Goal: Task Accomplishment & Management: Manage account settings

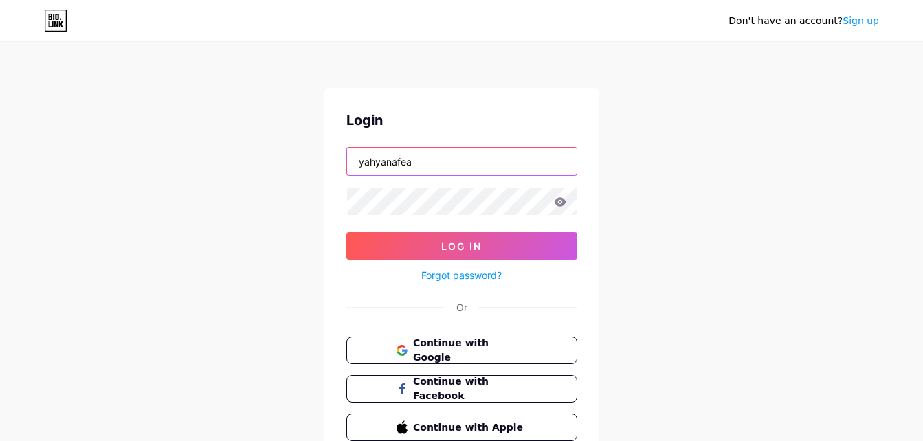
click at [417, 154] on input "yahyanafea" at bounding box center [462, 161] width 230 height 27
drag, startPoint x: 432, startPoint y: 154, endPoint x: 155, endPoint y: 104, distance: 280.7
click at [155, 104] on div "Don't have an account? Sign up Login yahyanafea Log In Forgot password? Or Cont…" at bounding box center [461, 253] width 923 height 507
type input "zy"
click at [346, 232] on button "Log In" at bounding box center [461, 245] width 231 height 27
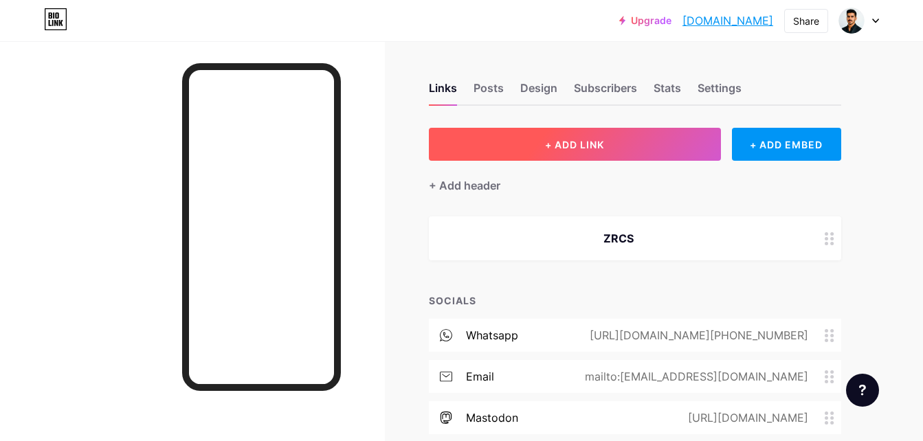
click at [498, 140] on button "+ ADD LINK" at bounding box center [575, 144] width 292 height 33
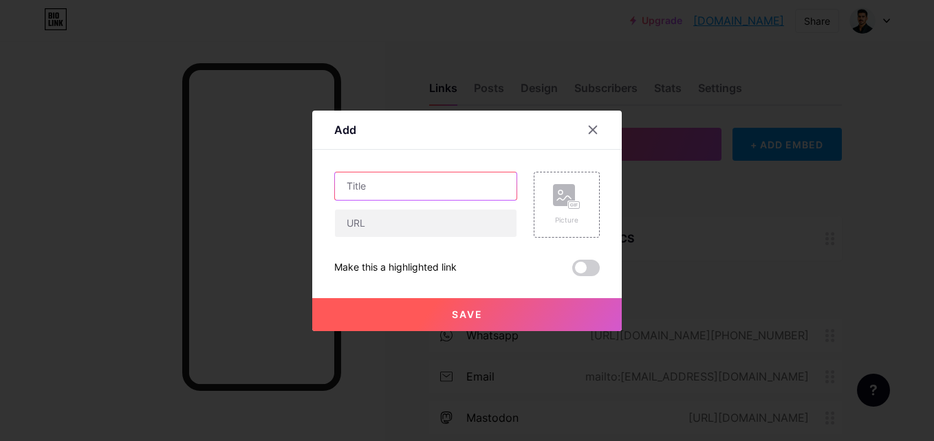
click at [470, 187] on input "text" at bounding box center [425, 186] width 181 height 27
type input "GitHub"
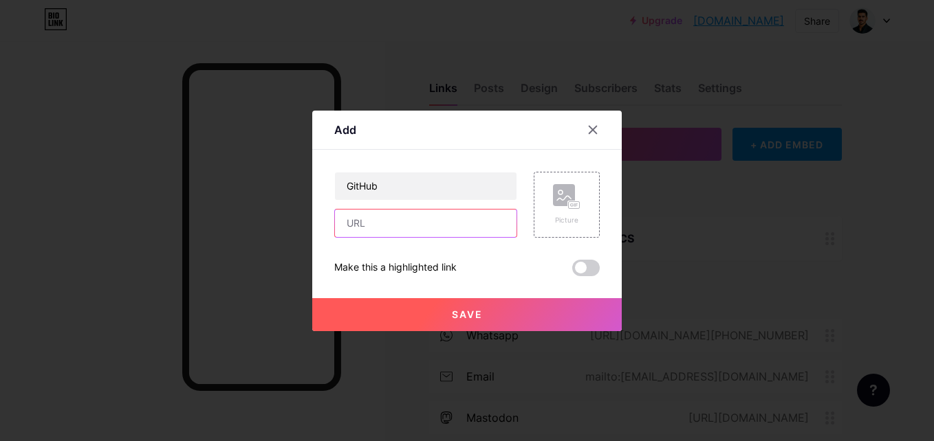
click at [408, 228] on input "text" at bounding box center [425, 223] width 181 height 27
paste input "[URL][DOMAIN_NAME]"
type input "[URL][DOMAIN_NAME]"
click at [555, 207] on icon at bounding box center [566, 196] width 27 height 25
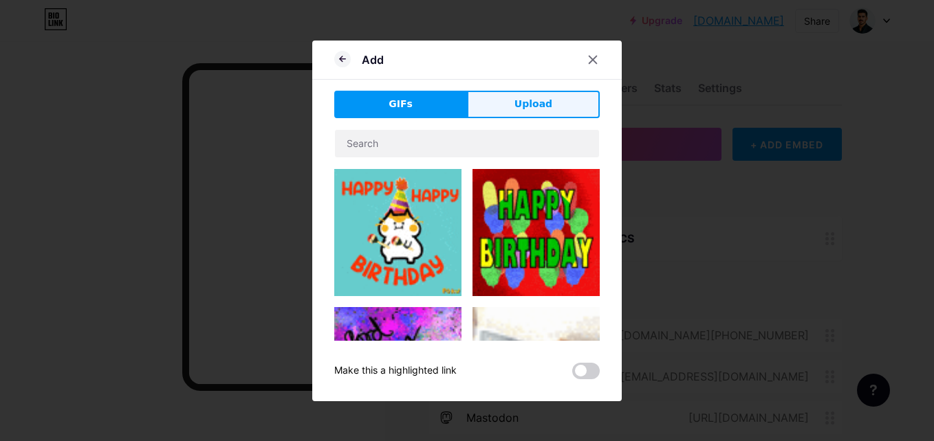
click at [513, 104] on button "Upload" at bounding box center [533, 104] width 133 height 27
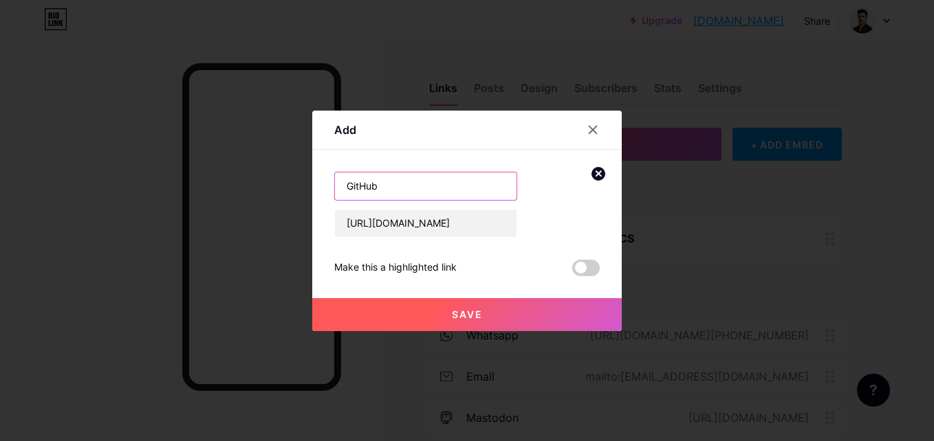
click at [410, 182] on input "GitHub" at bounding box center [425, 186] width 181 height 27
type input "GitHub Profile"
click at [497, 314] on button "Save" at bounding box center [466, 314] width 309 height 33
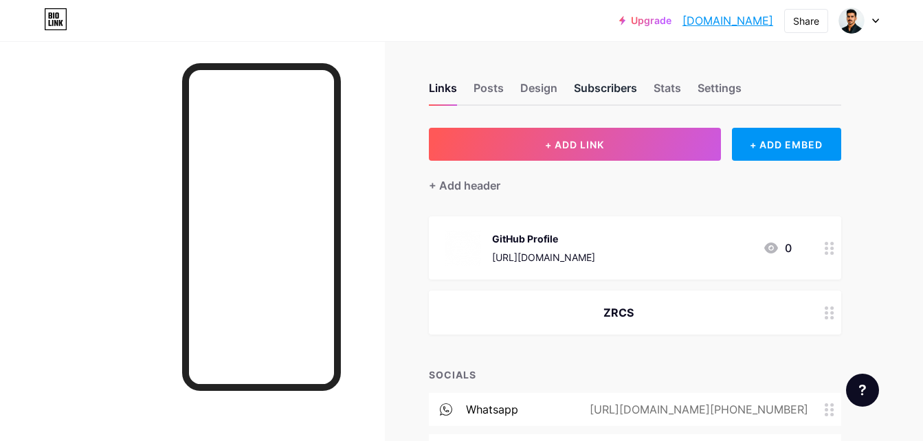
click at [628, 87] on div "Subscribers" at bounding box center [605, 92] width 63 height 25
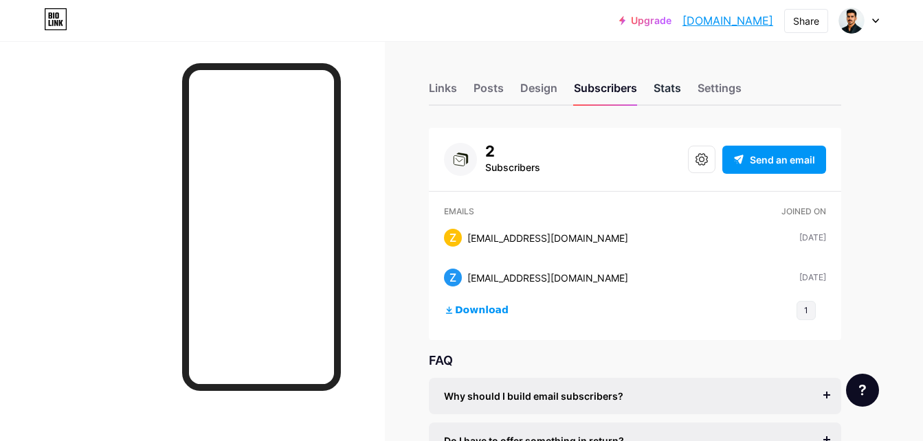
click at [663, 81] on div "Stats" at bounding box center [667, 92] width 27 height 25
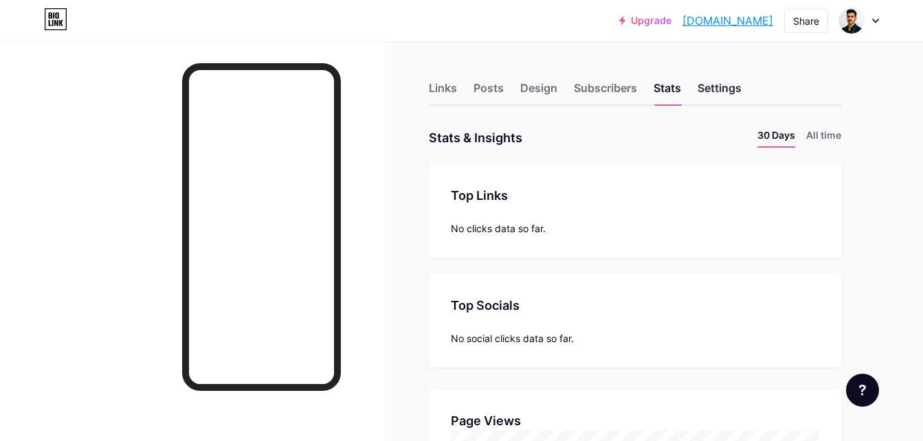
scroll to position [441, 923]
click at [449, 85] on div "Links" at bounding box center [443, 92] width 28 height 25
